Goal: Find specific page/section: Find specific page/section

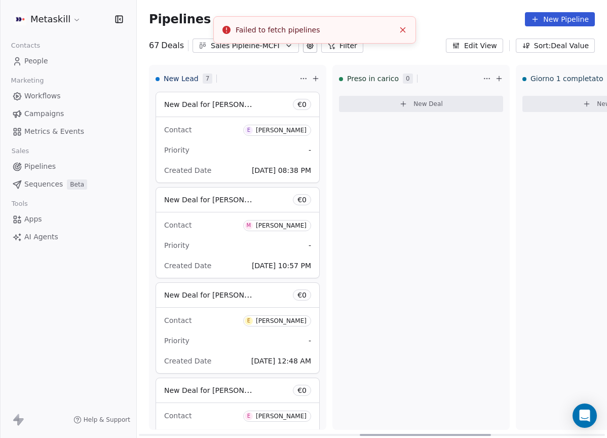
scroll to position [358, 0]
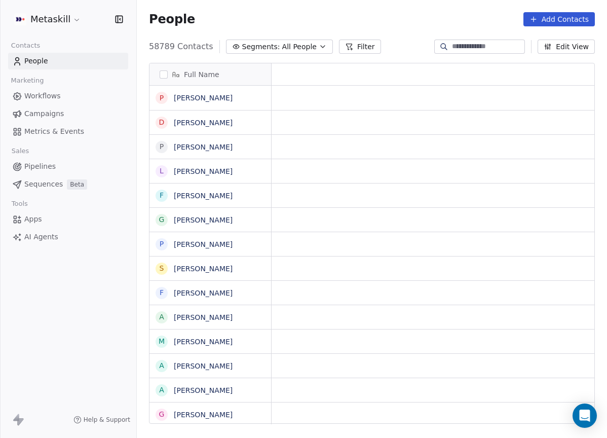
scroll to position [386, 470]
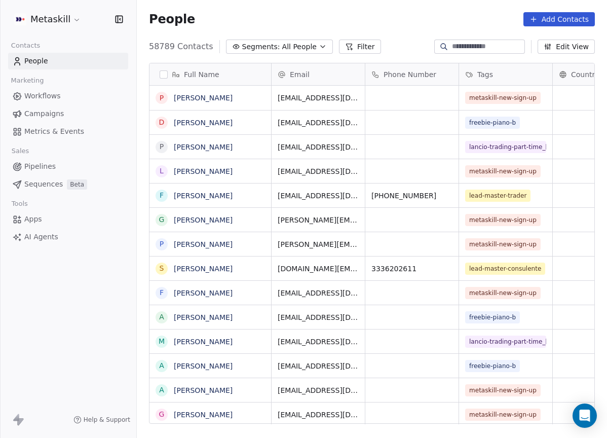
scroll to position [386, 470]
click at [89, 168] on link "Pipelines" at bounding box center [68, 166] width 120 height 17
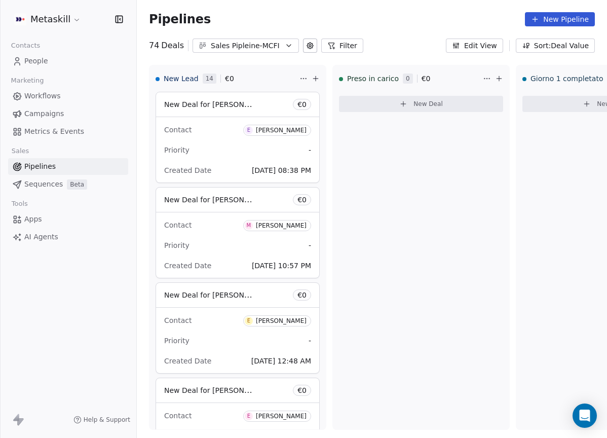
click at [252, 53] on div "Pipelines New Pipeline 74 Deals Sales Pipleine-MCFI Filter Edit View Sort: Deal…" at bounding box center [372, 219] width 470 height 438
click at [256, 47] on div "Sales Pipleine-MCFI" at bounding box center [246, 46] width 70 height 11
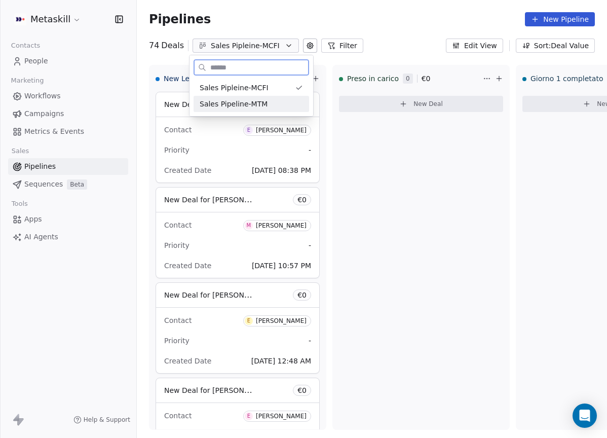
click at [263, 101] on span "Sales Pipeline-MTM" at bounding box center [234, 104] width 68 height 11
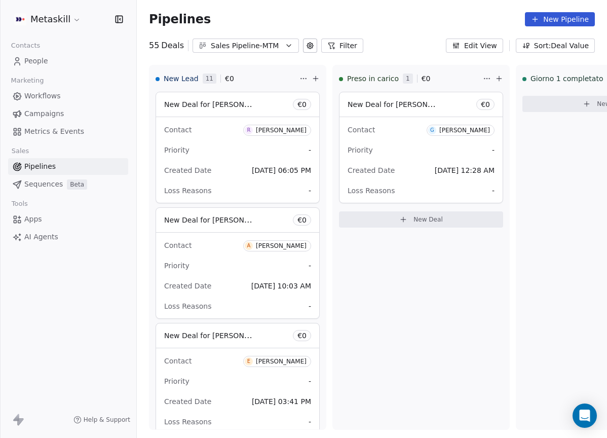
click at [271, 48] on div "Sales Pipeline-MTM" at bounding box center [246, 46] width 70 height 11
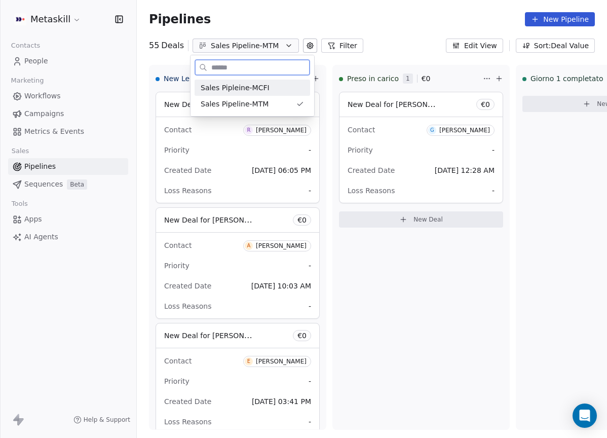
click at [258, 92] on span "Sales Pipleine-MCFI" at bounding box center [235, 88] width 69 height 11
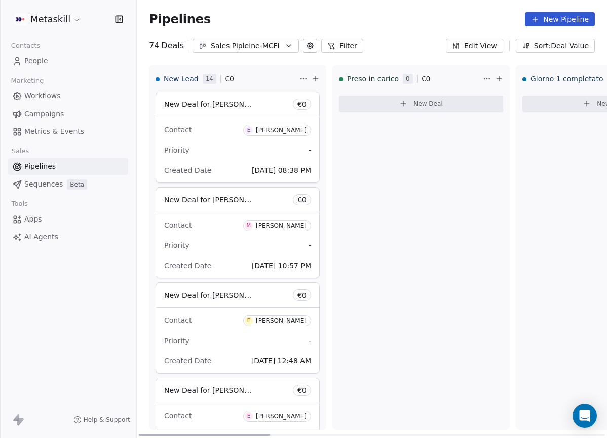
drag, startPoint x: 262, startPoint y: 432, endPoint x: 87, endPoint y: 284, distance: 229.8
click at [139, 434] on div at bounding box center [204, 435] width 131 height 2
